Goal: Information Seeking & Learning: Understand process/instructions

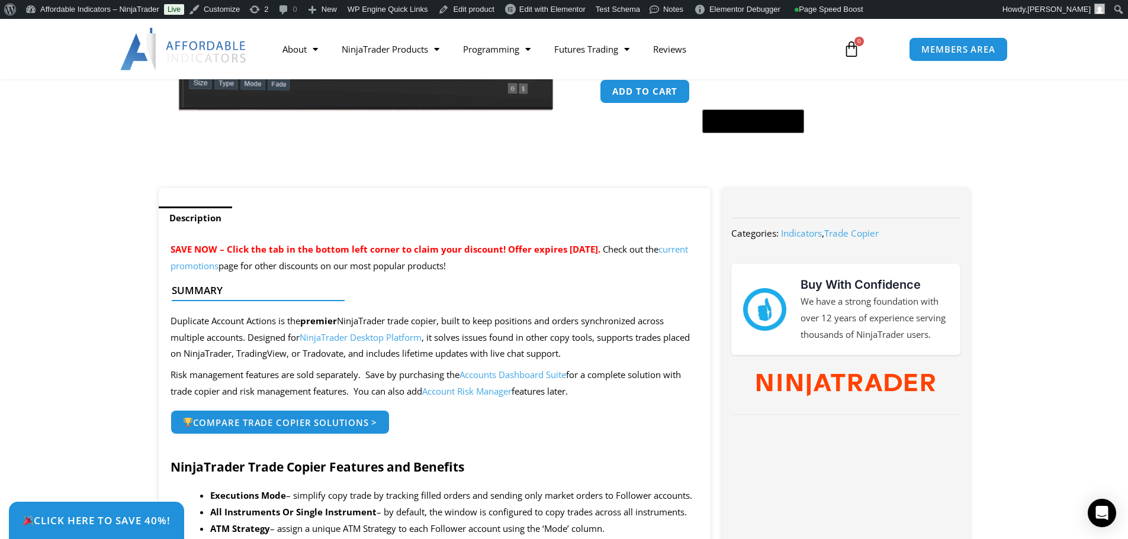
scroll to position [414, 0]
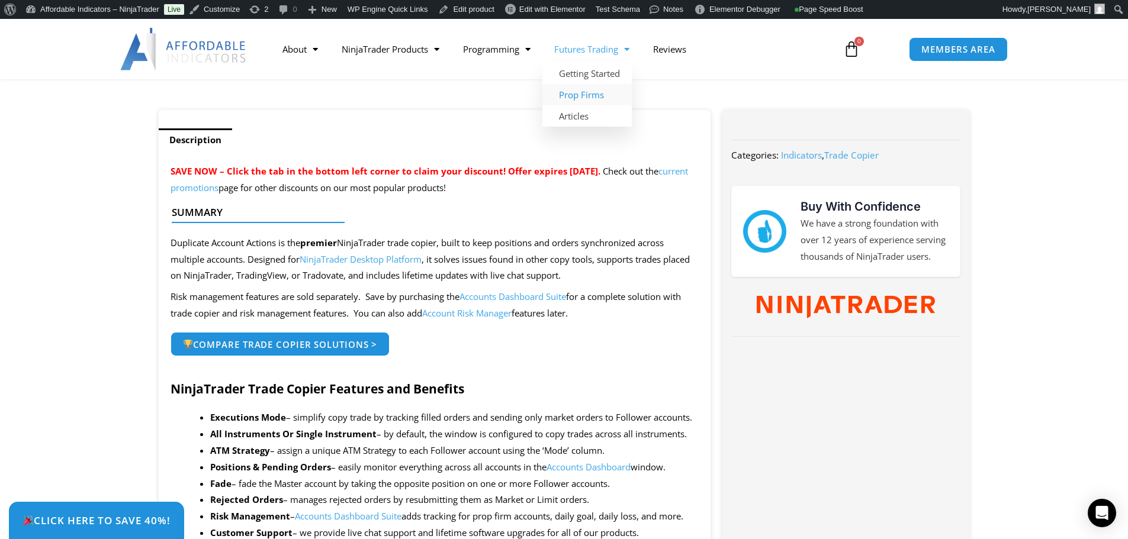
click at [605, 91] on link "Prop Firms" at bounding box center [586, 94] width 89 height 21
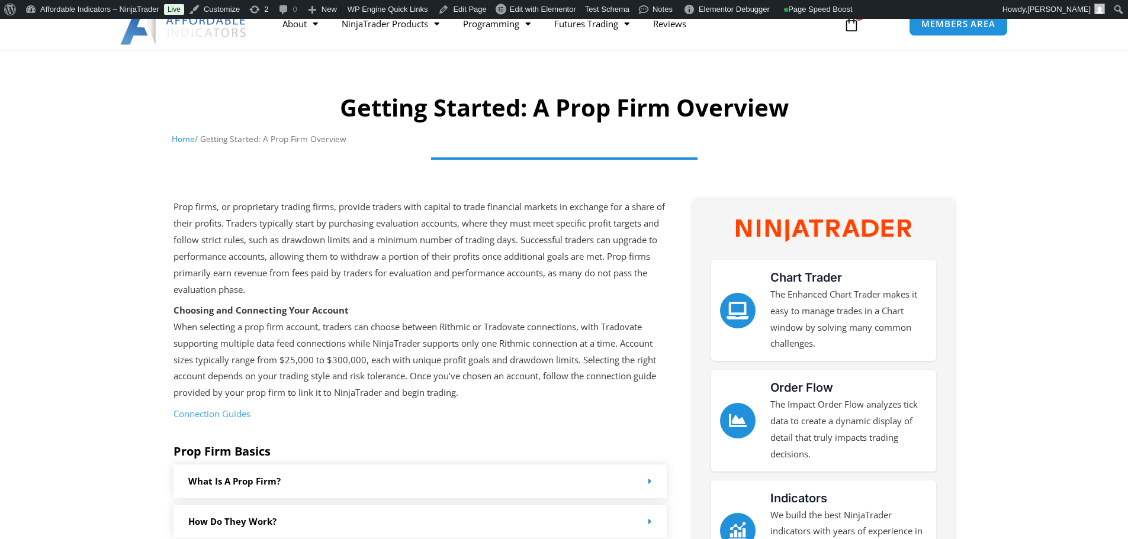
scroll to position [178, 0]
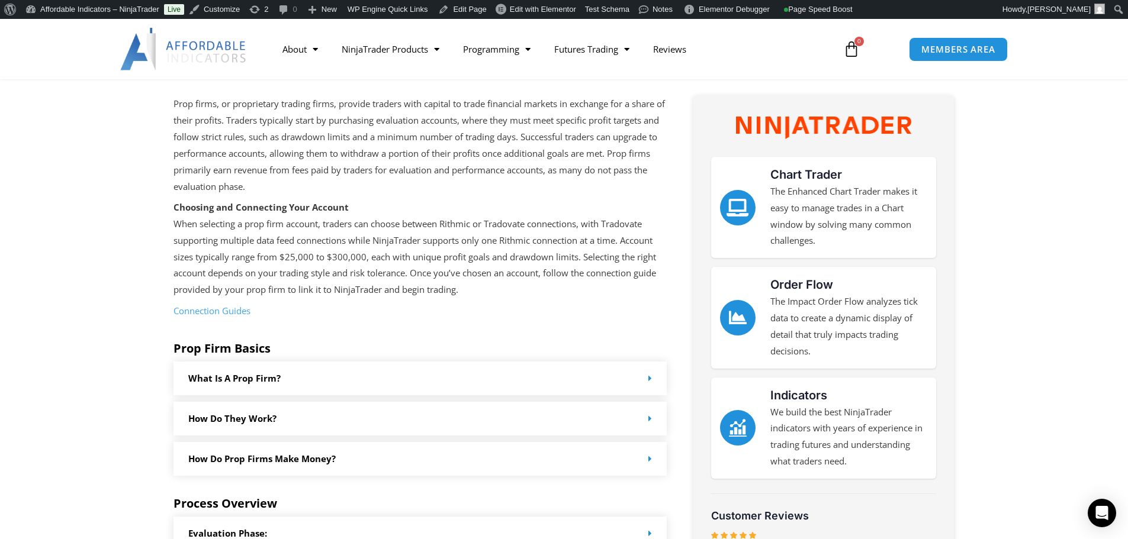
click at [236, 314] on link "Connection Guides" at bounding box center [211, 311] width 77 height 12
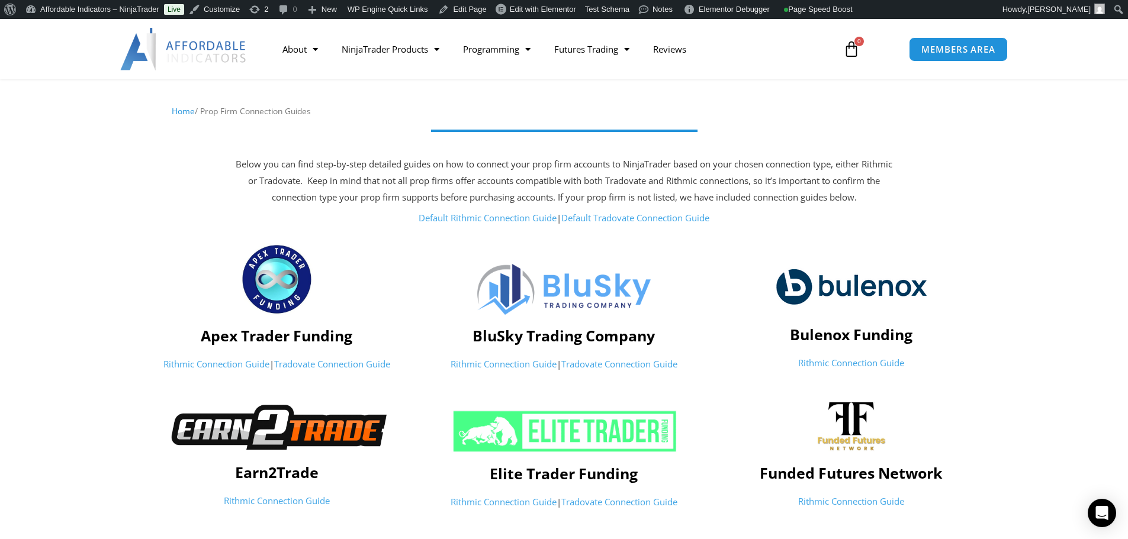
scroll to position [59, 0]
